Goal: Check status

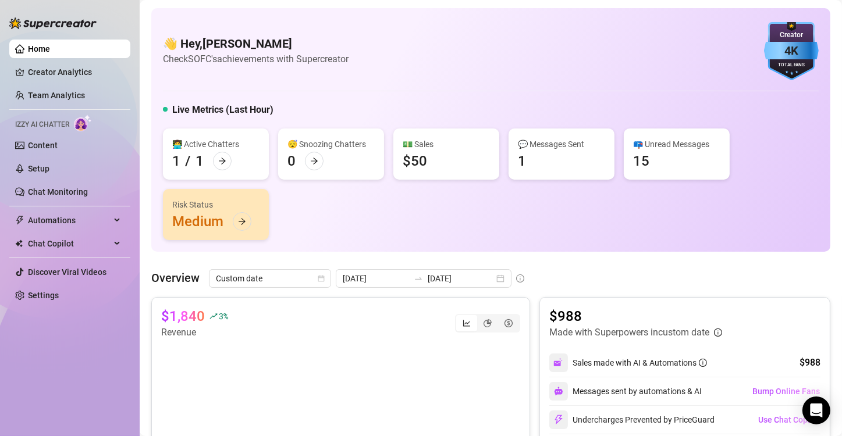
scroll to position [147, 0]
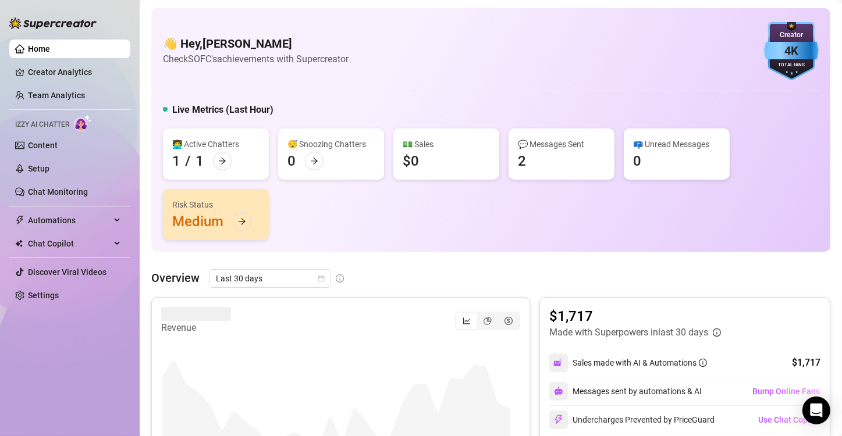
click at [372, 208] on div "👩‍💻 Active Chatters 1 / 1 😴 Snoozing Chatters 0 💵 Sales $0 💬 Messages Sent 2 📪 …" at bounding box center [491, 185] width 656 height 112
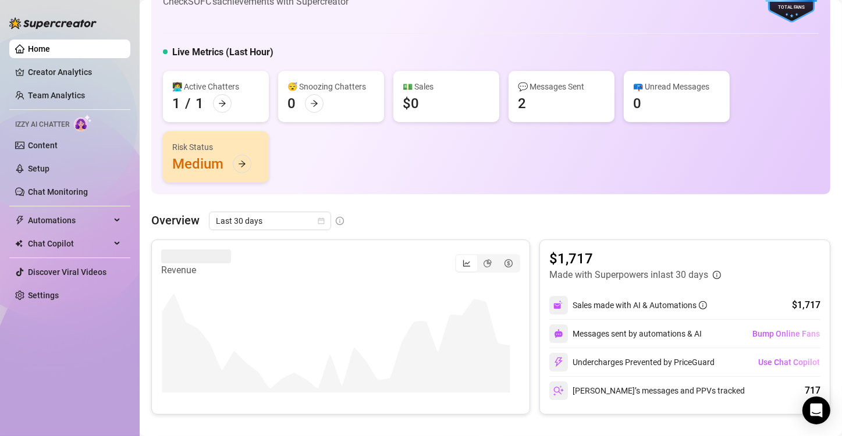
scroll to position [70, 0]
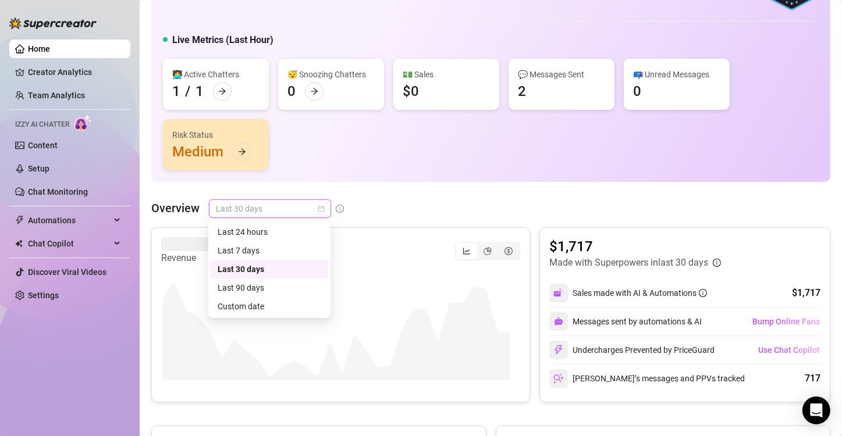
click at [313, 210] on span "Last 30 days" at bounding box center [270, 208] width 108 height 17
click at [279, 305] on div "Custom date" at bounding box center [270, 306] width 104 height 13
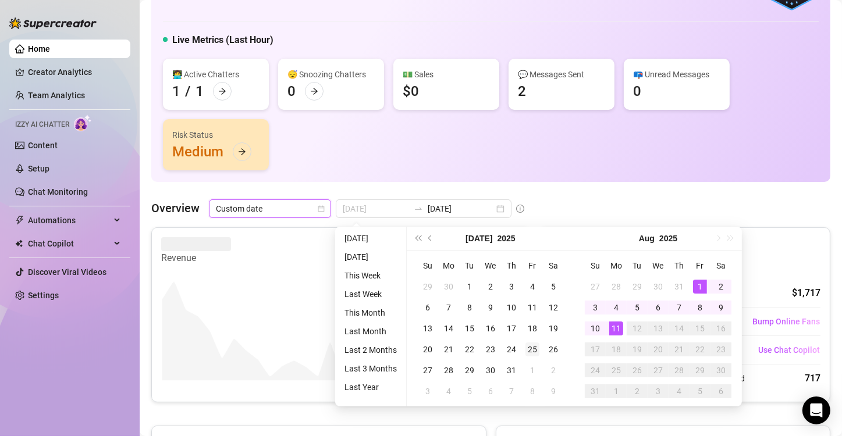
type input "[DATE]"
click at [532, 355] on div "25" at bounding box center [532, 350] width 14 height 14
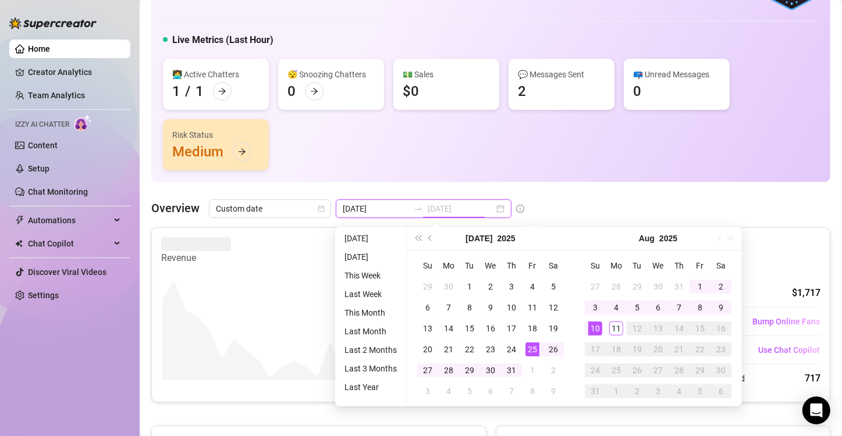
type input "[DATE]"
click at [618, 329] on div "11" at bounding box center [616, 329] width 14 height 14
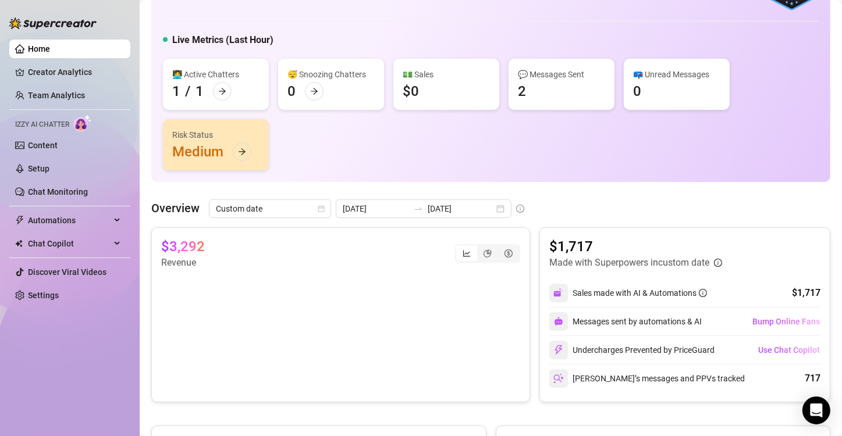
click at [621, 195] on div "👋 Hey, [PERSON_NAME] Check SOFC's achievements with Supercreator 4K Creator Tot…" at bounding box center [490, 418] width 679 height 961
click at [360, 209] on input "[DATE]" at bounding box center [376, 208] width 66 height 13
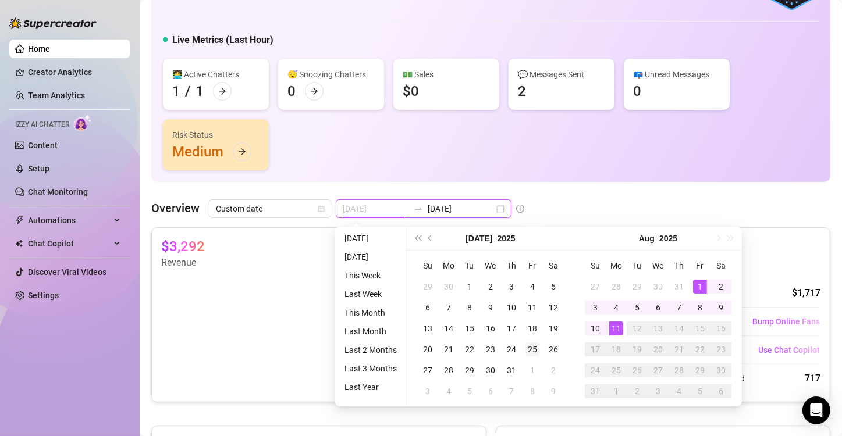
type input "[DATE]"
click at [533, 354] on div "25" at bounding box center [532, 350] width 14 height 14
type input "[DATE]"
click at [614, 330] on div "11" at bounding box center [616, 329] width 14 height 14
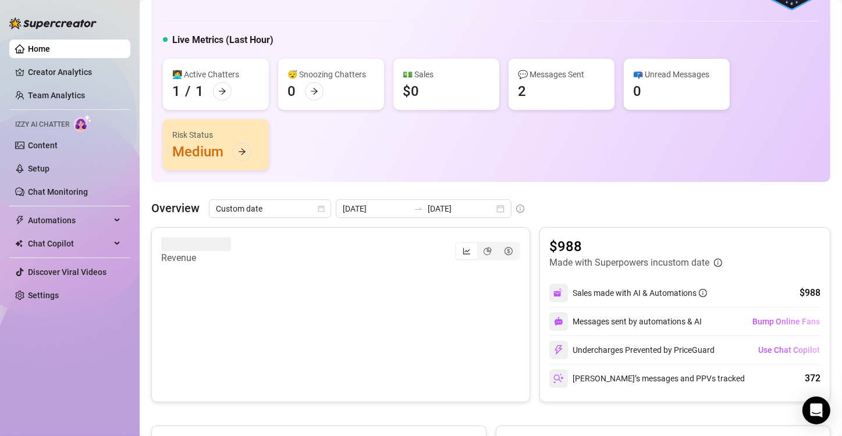
click at [584, 198] on div "👋 Hey, [PERSON_NAME] Check SOFC's achievements with Supercreator 4K Creator Tot…" at bounding box center [490, 419] width 679 height 963
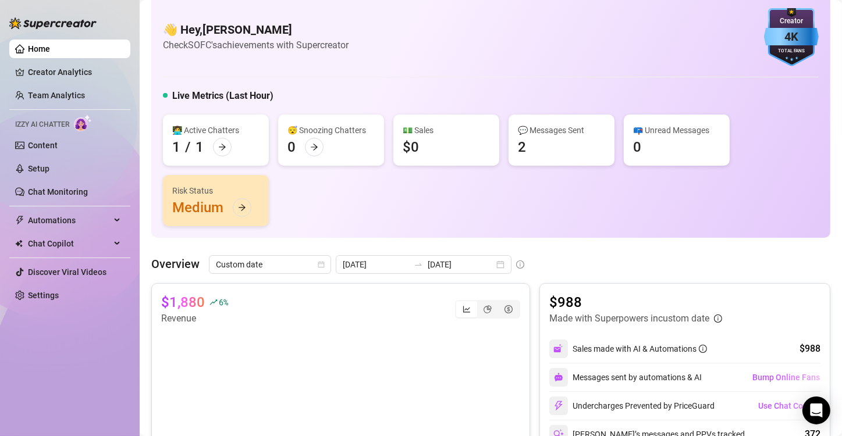
scroll to position [0, 0]
